Goal: Navigation & Orientation: Find specific page/section

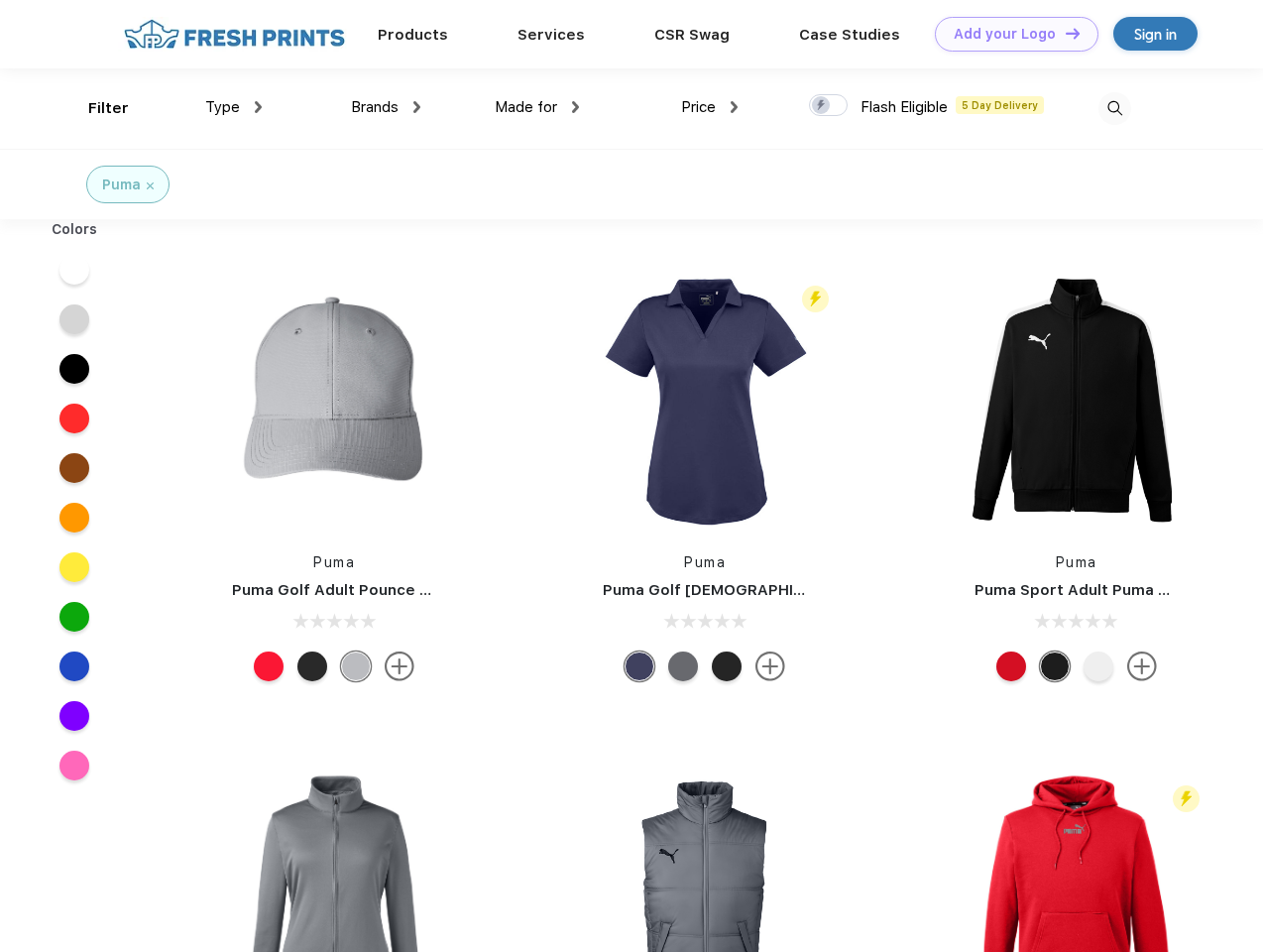
click at [1010, 34] on link "Add your Logo Design Tool" at bounding box center [1017, 34] width 164 height 35
click at [0, 0] on div "Design Tool" at bounding box center [0, 0] width 0 height 0
click at [1064, 33] on link "Add your Logo Design Tool" at bounding box center [1017, 34] width 164 height 35
click at [95, 108] on div "Filter" at bounding box center [108, 108] width 41 height 23
click at [234, 107] on span "Type" at bounding box center [222, 107] width 35 height 18
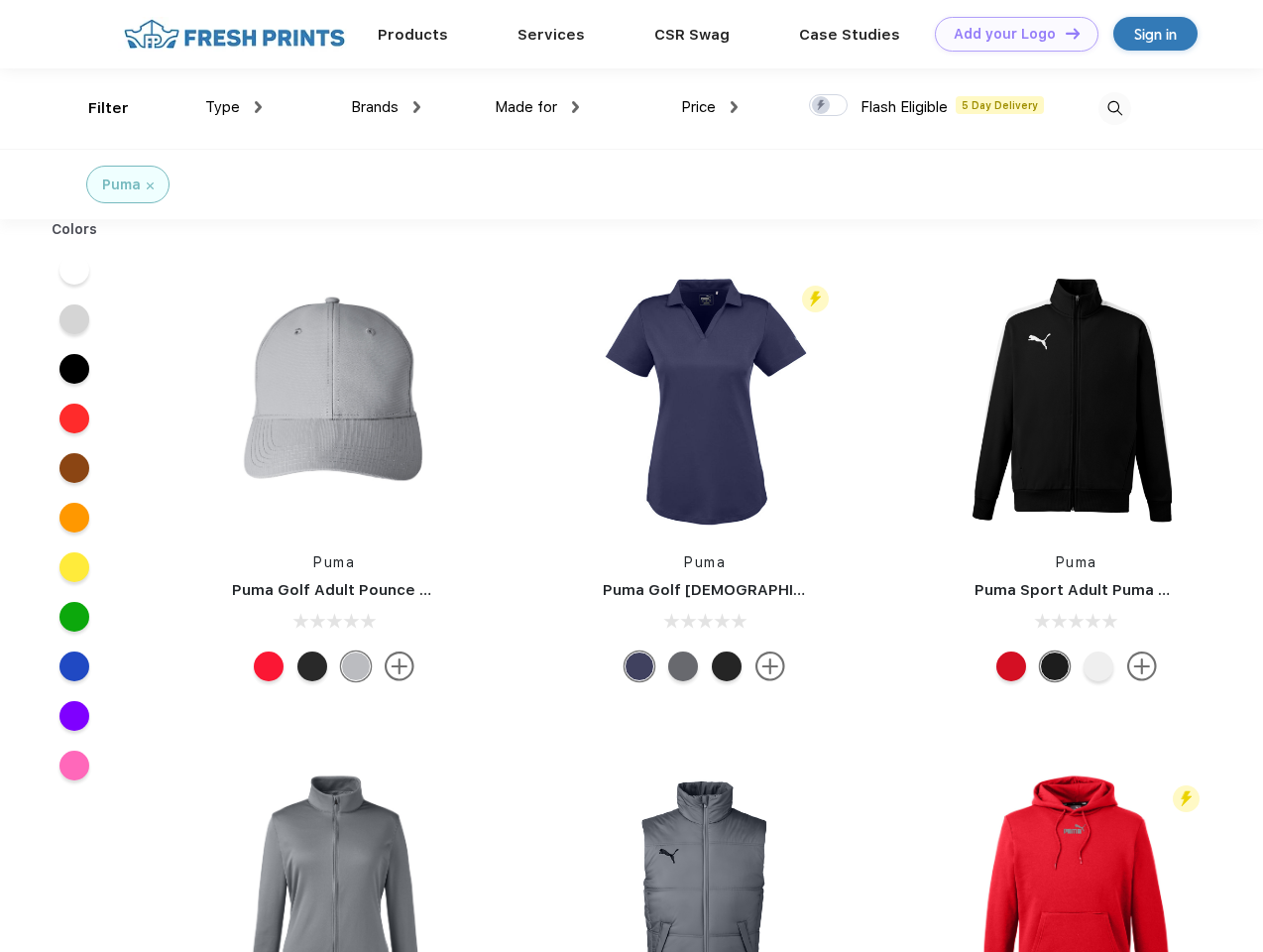
click at [386, 107] on span "Brands" at bounding box center [375, 107] width 48 height 18
click at [537, 107] on span "Made for" at bounding box center [525, 107] width 63 height 18
click at [710, 107] on span "Price" at bounding box center [698, 107] width 35 height 18
click at [829, 106] on div at bounding box center [828, 105] width 39 height 22
click at [822, 106] on input "checkbox" at bounding box center [815, 99] width 13 height 13
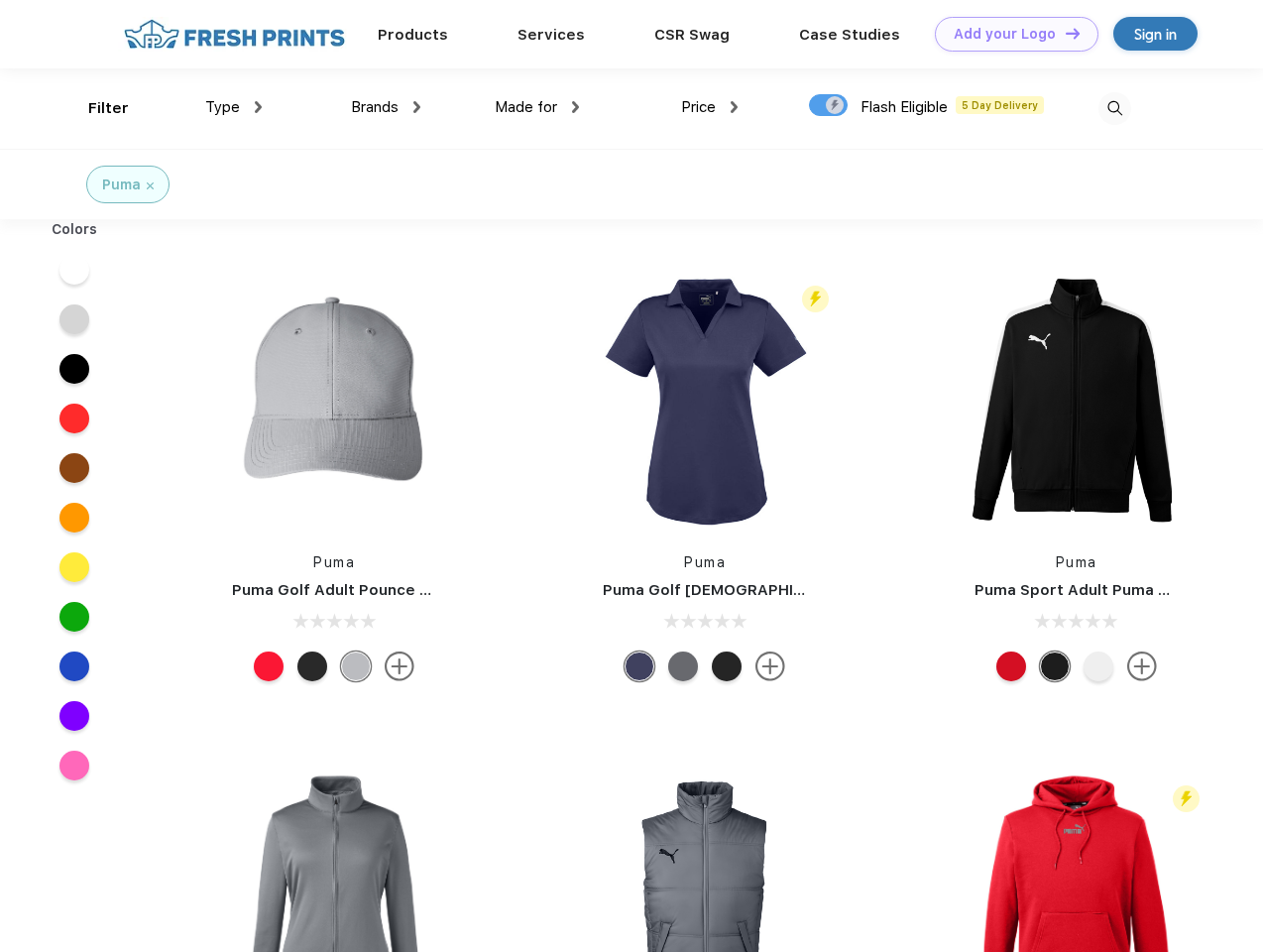
click at [1115, 108] on img at bounding box center [1115, 108] width 33 height 33
